Goal: Register for event/course

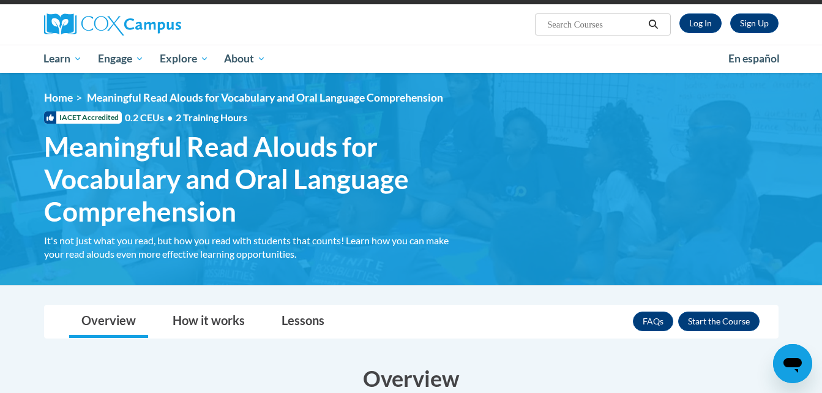
scroll to position [89, 0]
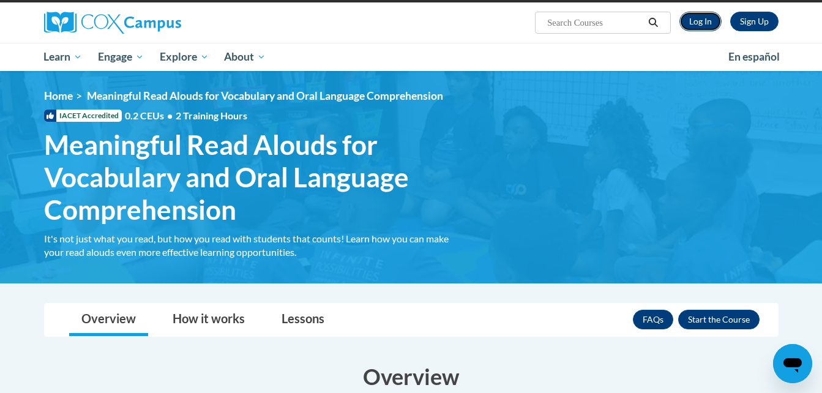
click at [696, 25] on link "Log In" at bounding box center [701, 22] width 42 height 20
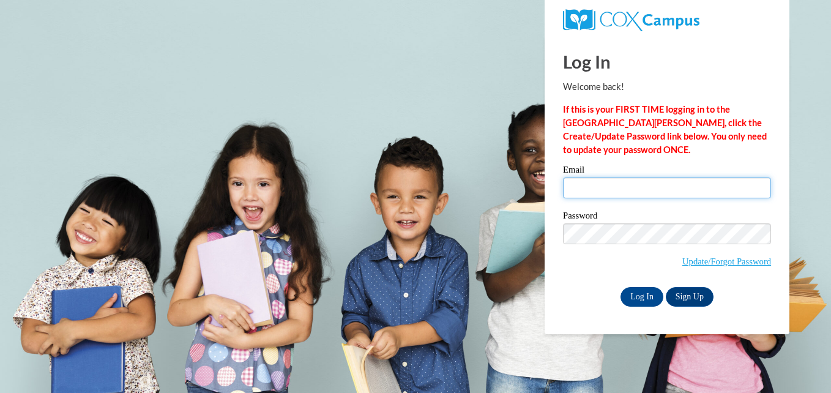
click at [640, 189] on input "Email" at bounding box center [667, 188] width 208 height 21
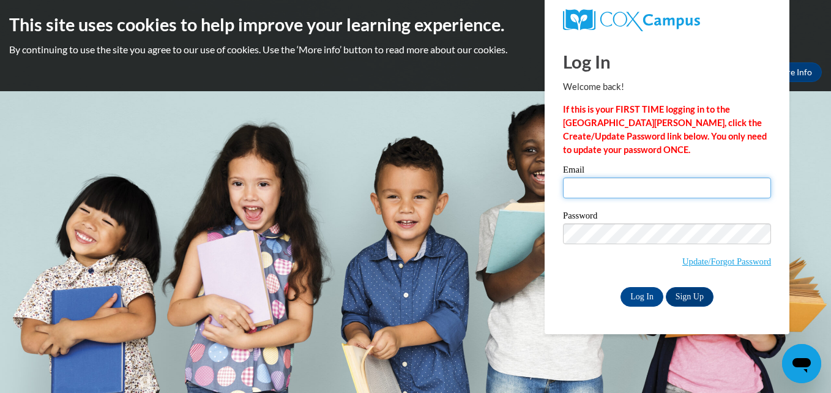
type input "alevidiotis@valdosta.edu"
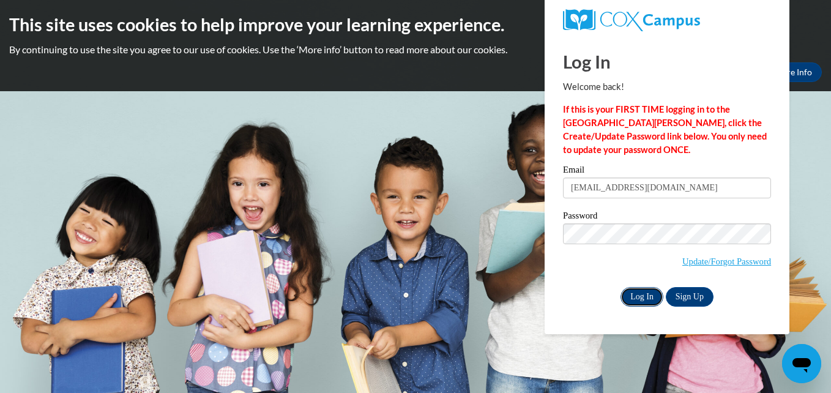
click at [648, 296] on input "Log In" at bounding box center [642, 297] width 43 height 20
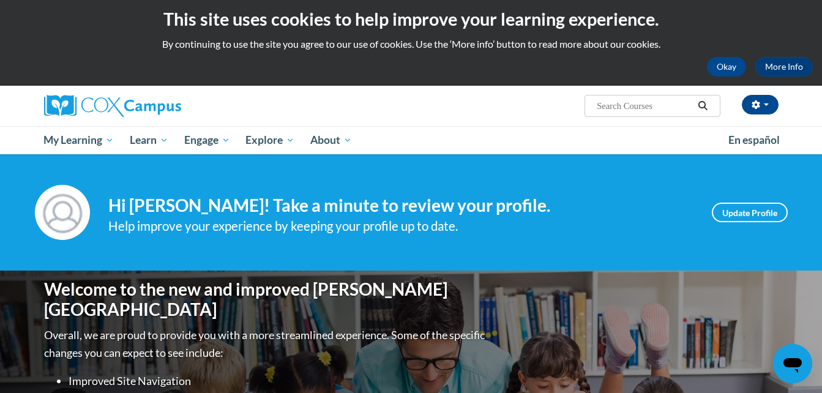
scroll to position [5, 0]
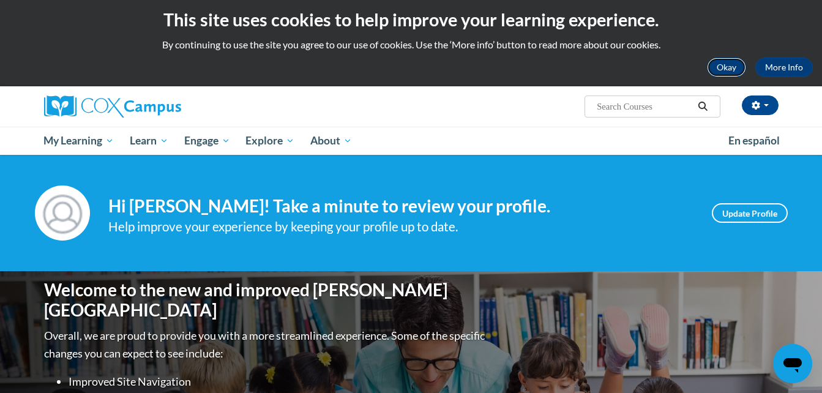
click at [725, 69] on button "Okay" at bounding box center [726, 68] width 39 height 20
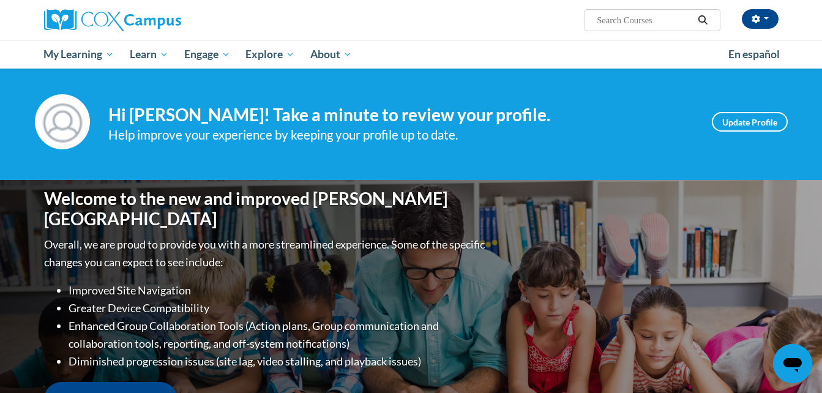
scroll to position [0, 0]
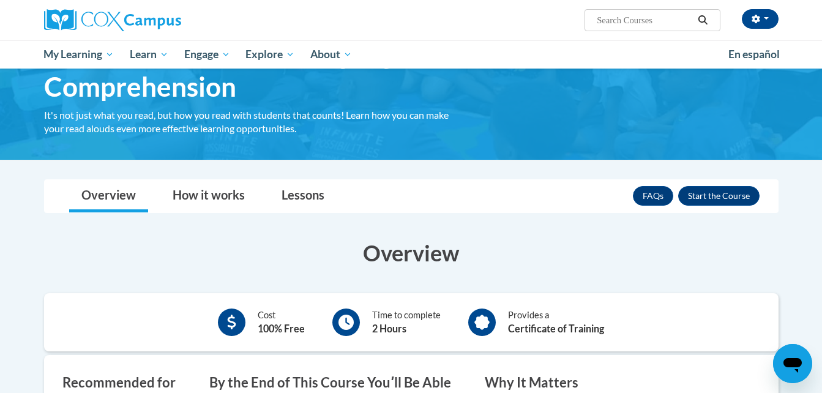
scroll to position [114, 0]
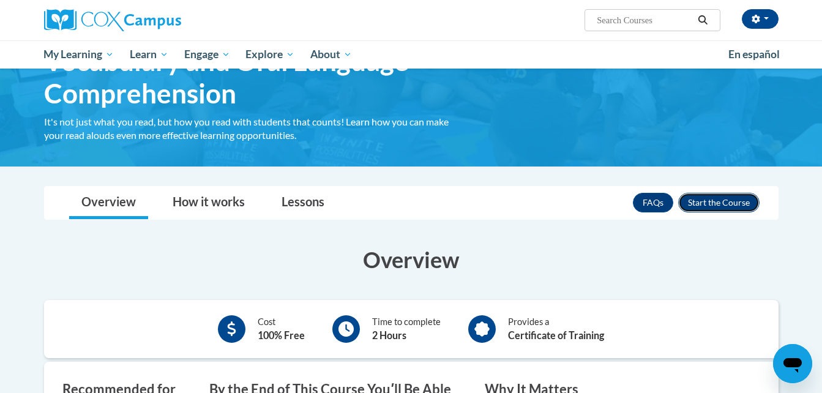
click at [721, 193] on button "Enroll" at bounding box center [718, 203] width 81 height 20
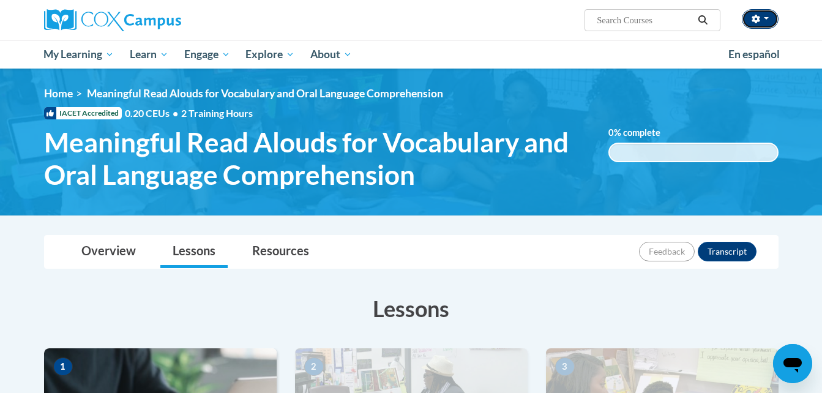
click at [769, 13] on button "button" at bounding box center [760, 19] width 37 height 20
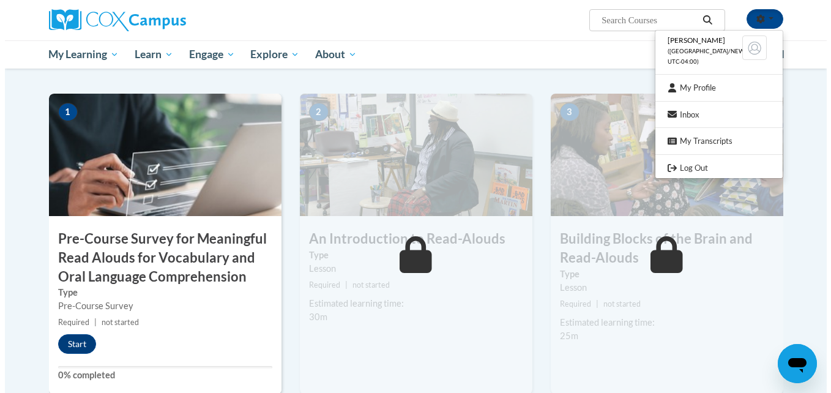
scroll to position [253, 0]
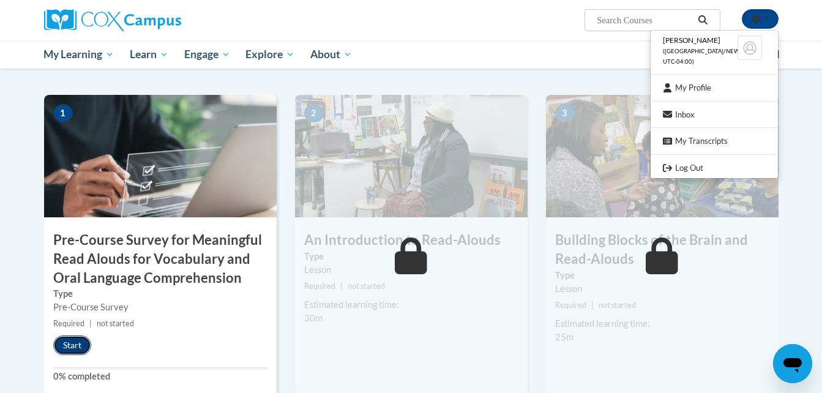
click at [79, 342] on button "Start" at bounding box center [72, 346] width 38 height 20
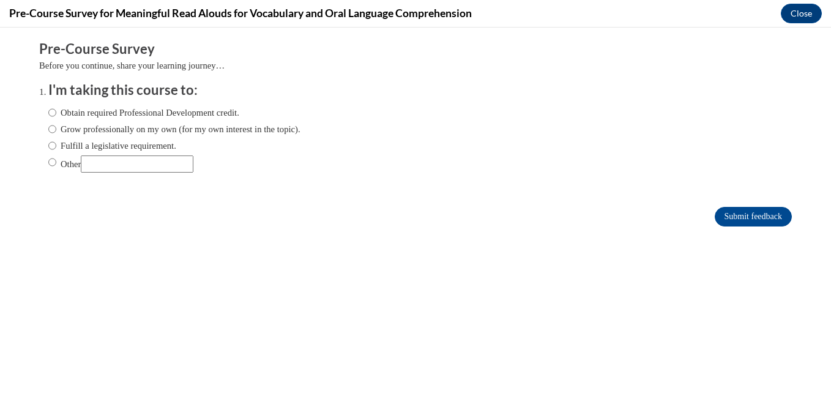
scroll to position [0, 0]
click at [48, 115] on input "Obtain required Professional Development credit." at bounding box center [52, 112] width 8 height 13
radio input "true"
click at [715, 211] on input "Submit feedback" at bounding box center [753, 217] width 77 height 20
click at [804, 21] on button "Close" at bounding box center [801, 14] width 41 height 20
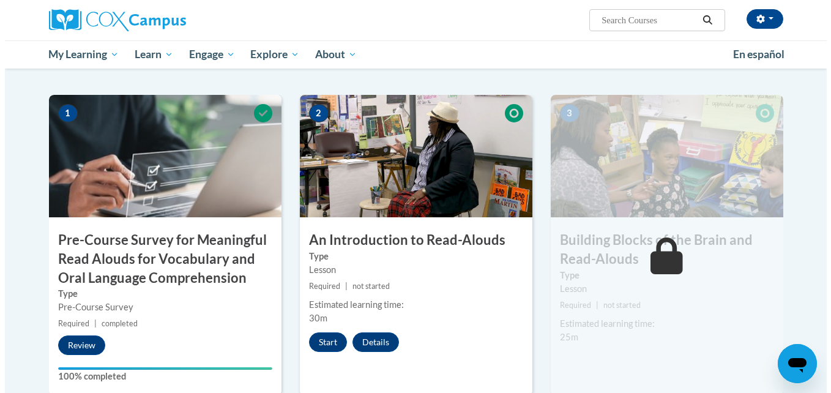
scroll to position [299, 0]
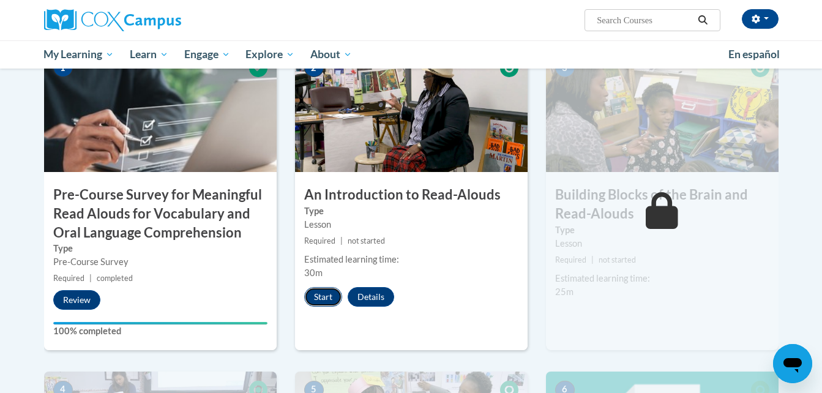
click at [327, 298] on button "Start" at bounding box center [323, 297] width 38 height 20
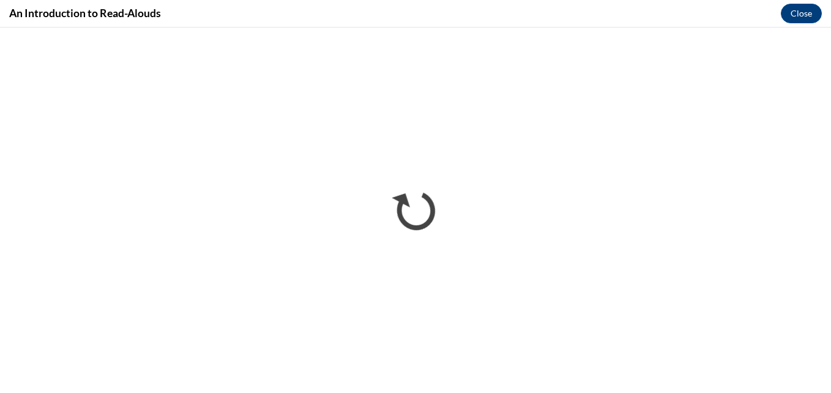
scroll to position [0, 0]
